Goal: Information Seeking & Learning: Learn about a topic

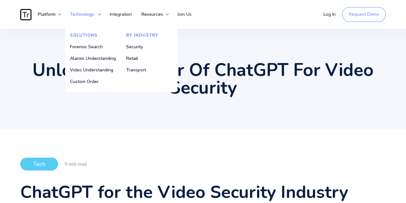
click at [80, 14] on strong "Technology" at bounding box center [82, 14] width 24 height 6
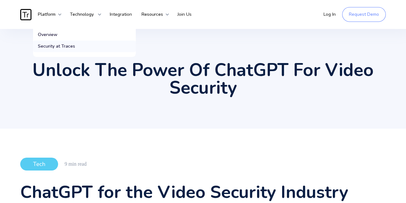
click at [50, 41] on link "Security at Traces" at bounding box center [84, 46] width 103 height 12
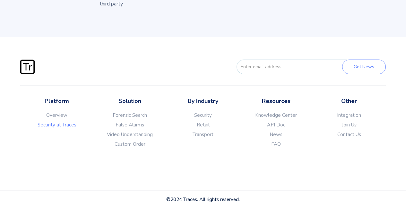
scroll to position [1219, 0]
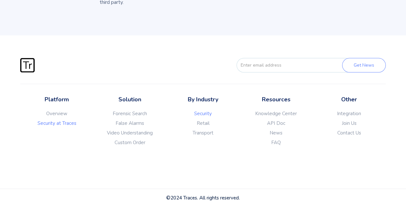
click at [206, 110] on link "Security" at bounding box center [203, 113] width 73 height 6
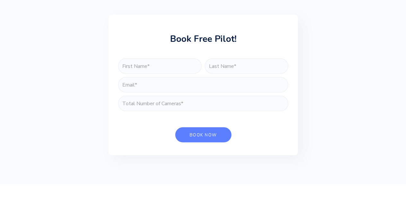
scroll to position [2071, 0]
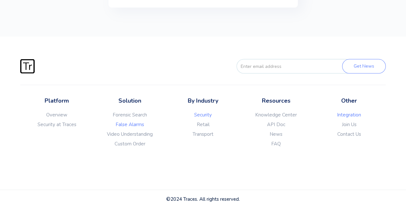
click at [350, 111] on link "Integration" at bounding box center [349, 114] width 73 height 6
